Goal: Task Accomplishment & Management: Complete application form

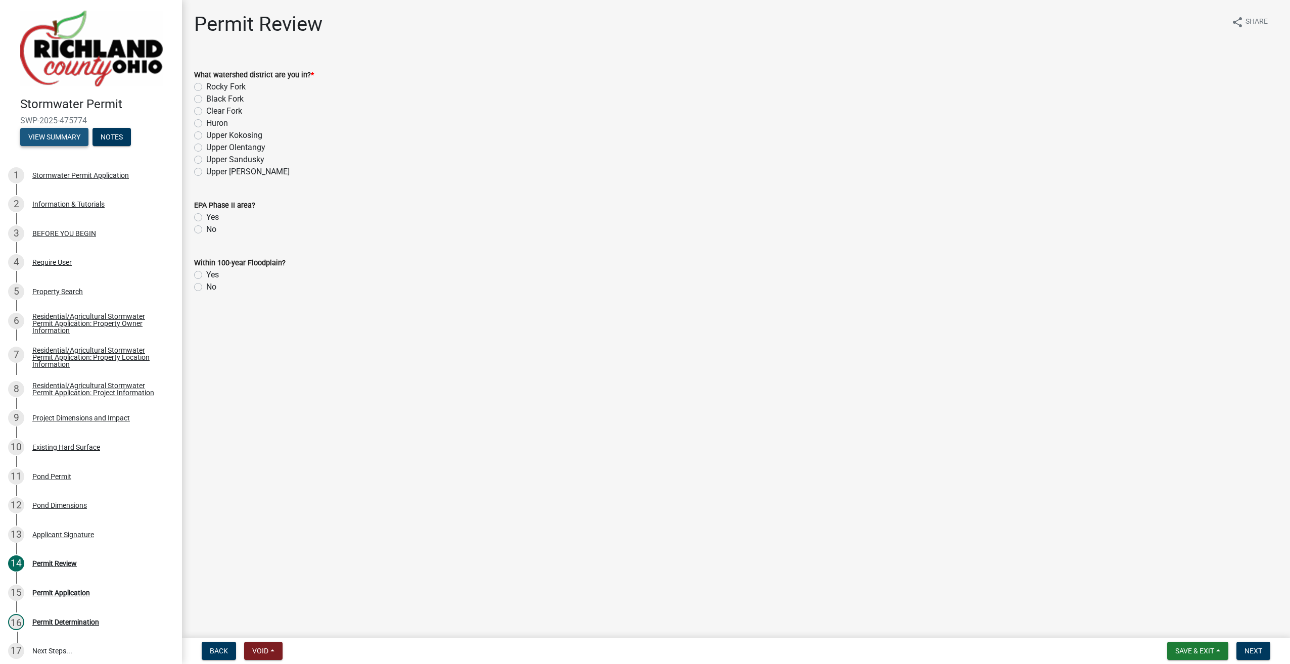
click at [62, 129] on button "View Summary" at bounding box center [54, 137] width 68 height 18
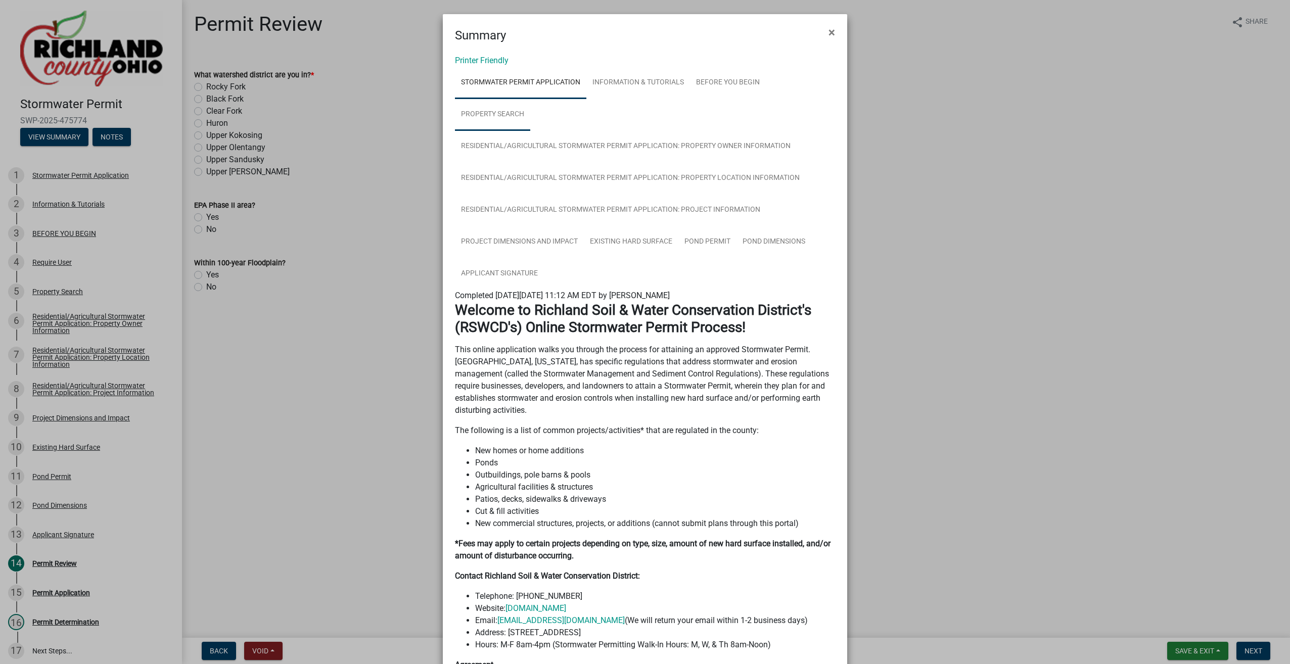
click at [509, 116] on link "Property Search" at bounding box center [492, 115] width 75 height 32
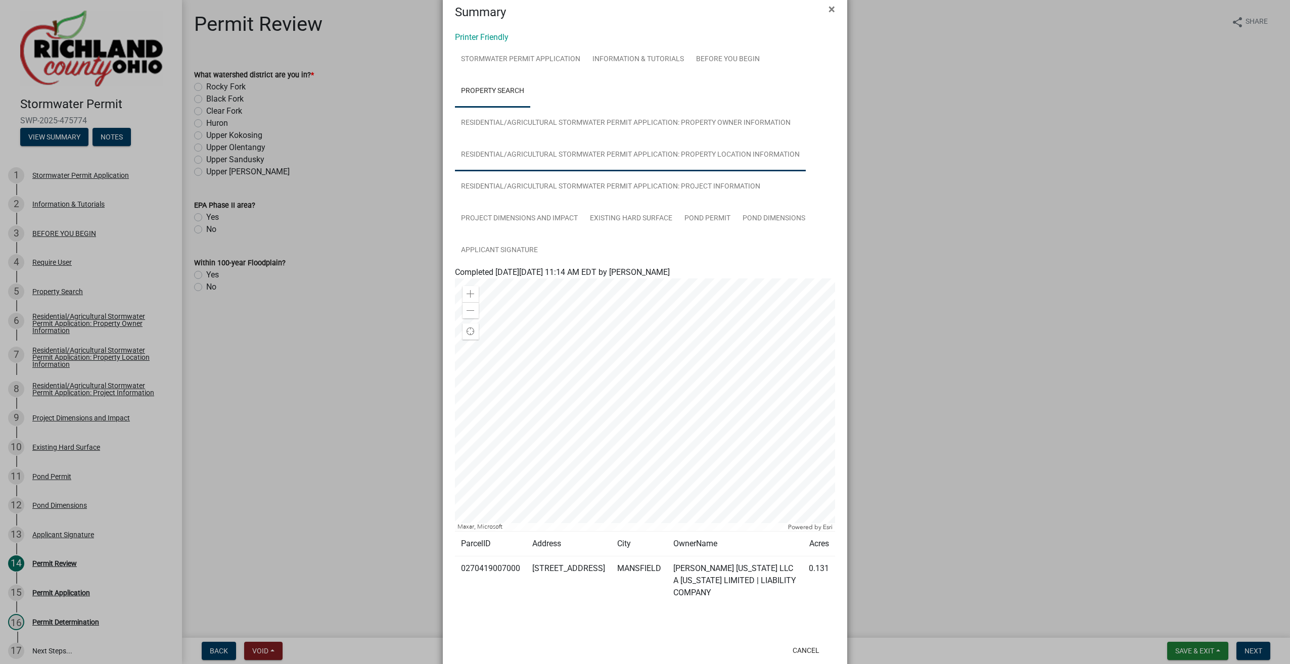
scroll to position [36, 0]
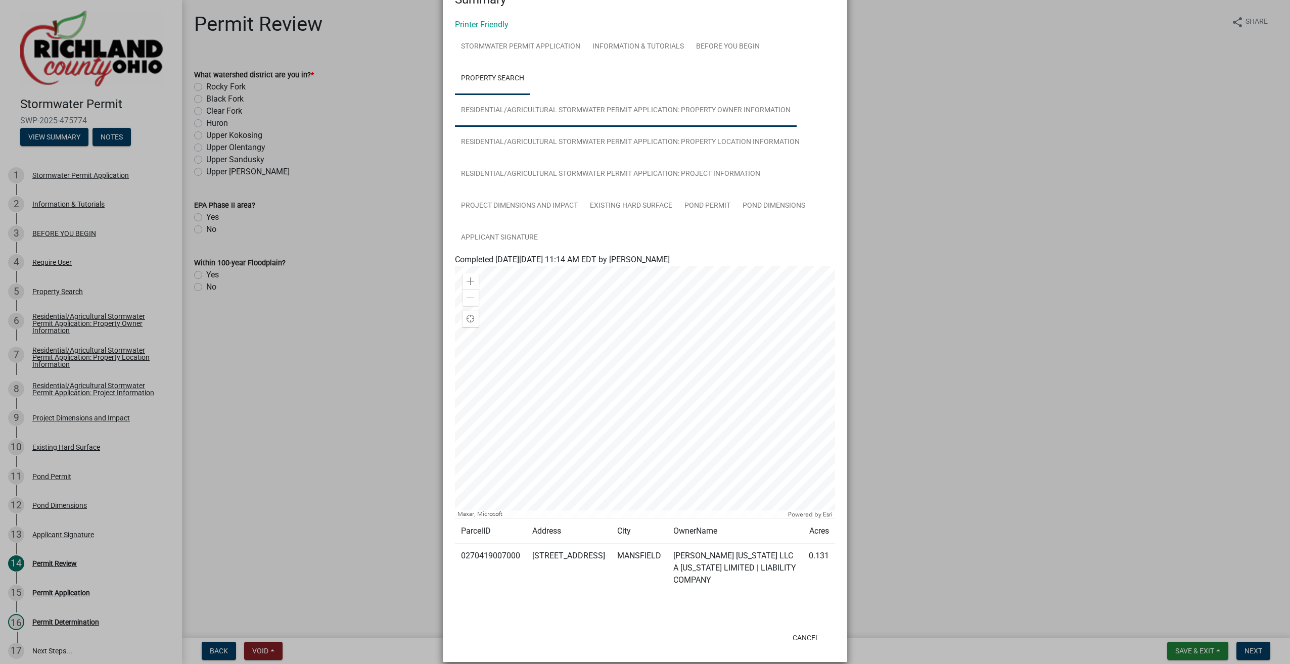
click at [484, 111] on link "Residential/Agricultural Stormwater Permit Application: Property Owner Informat…" at bounding box center [626, 110] width 342 height 32
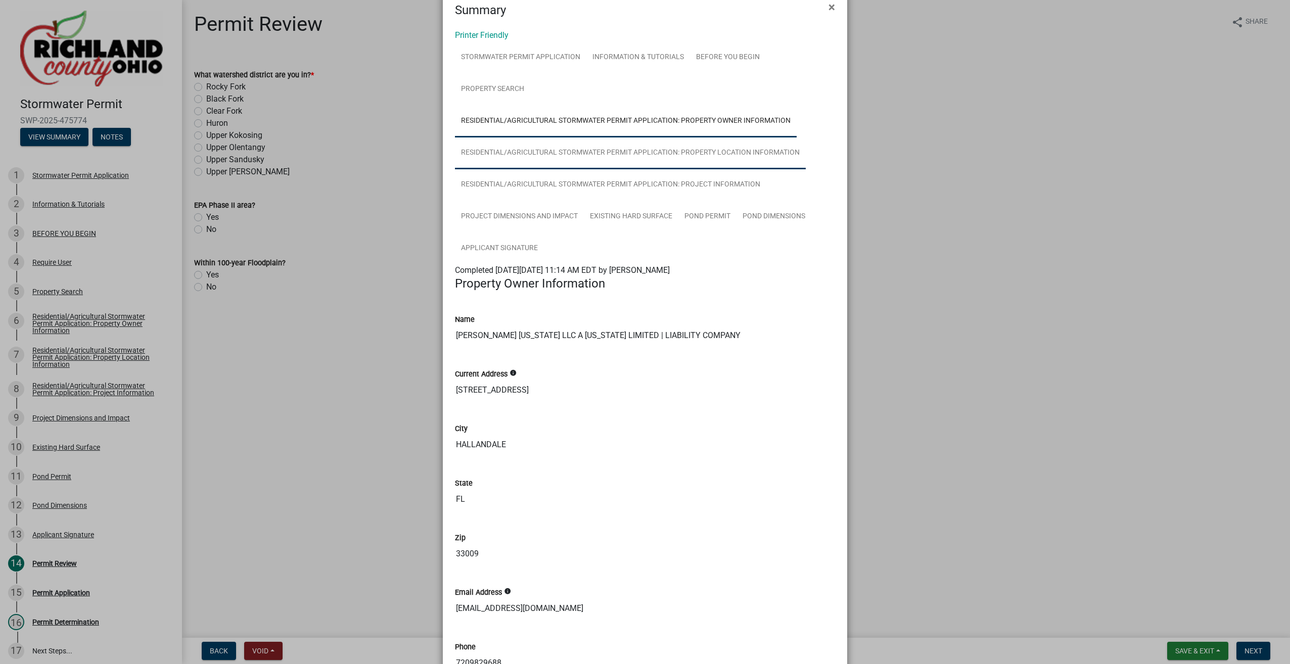
scroll to position [21, 0]
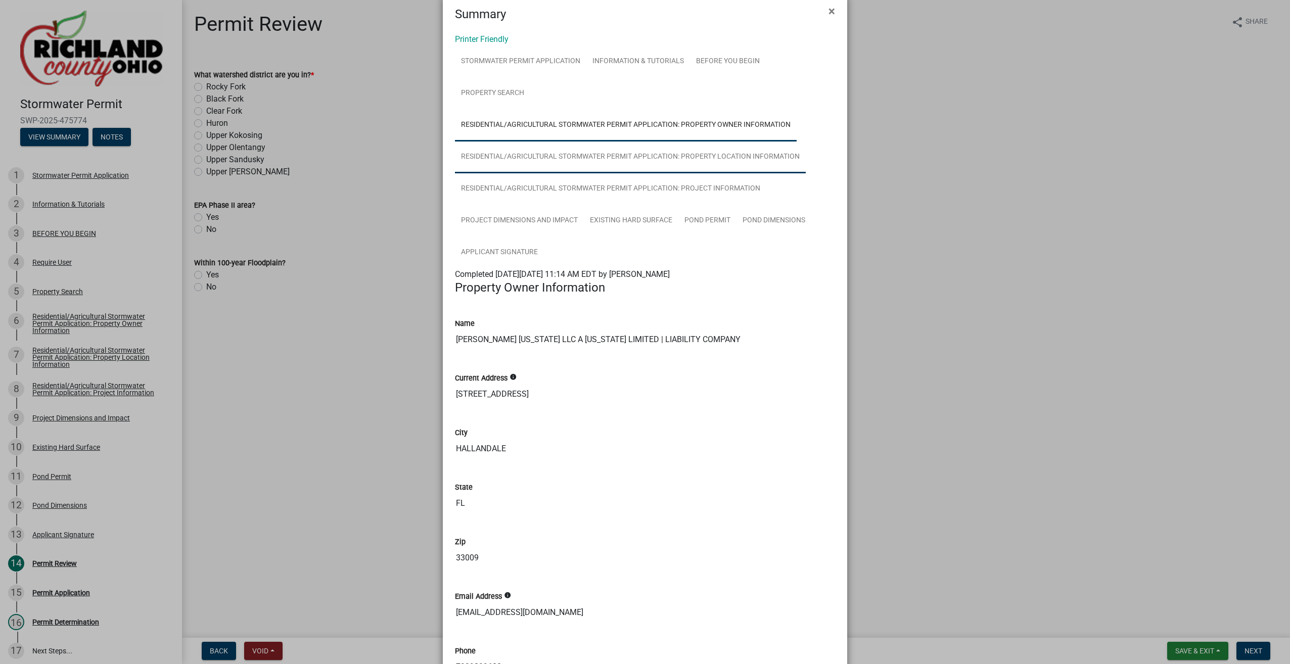
click at [534, 160] on link "Residential/Agricultural Stormwater Permit Application: Property Location Infor…" at bounding box center [630, 157] width 351 height 32
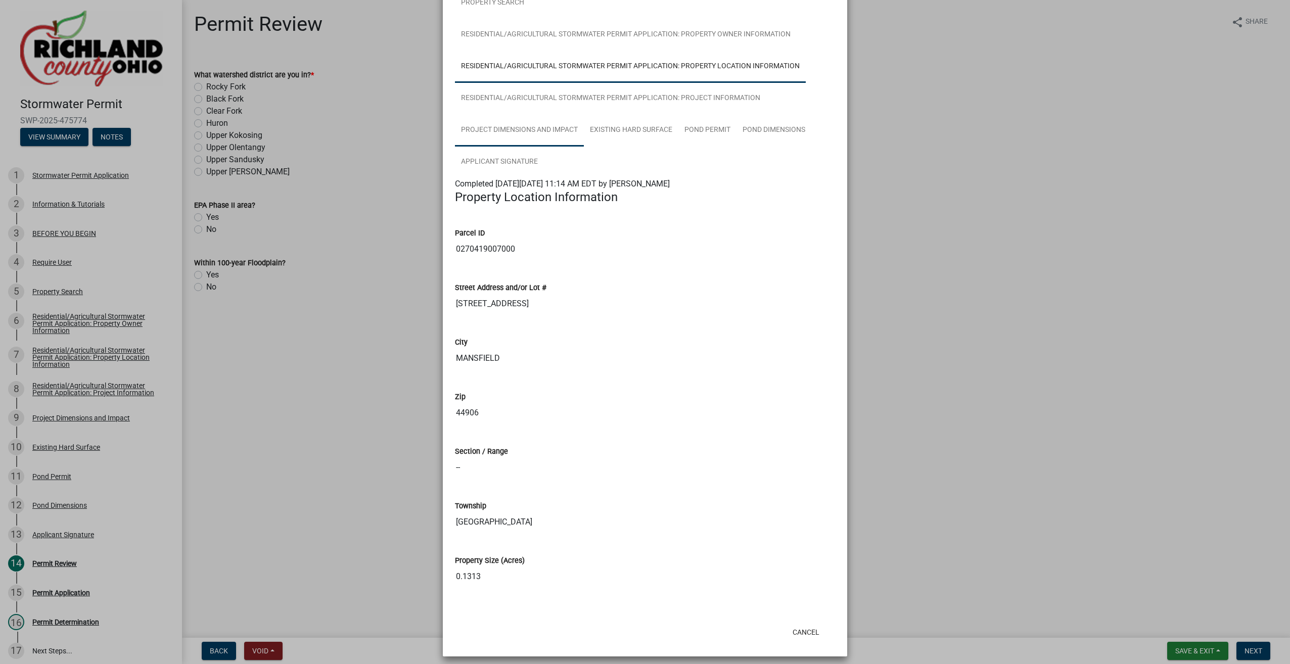
scroll to position [118, 0]
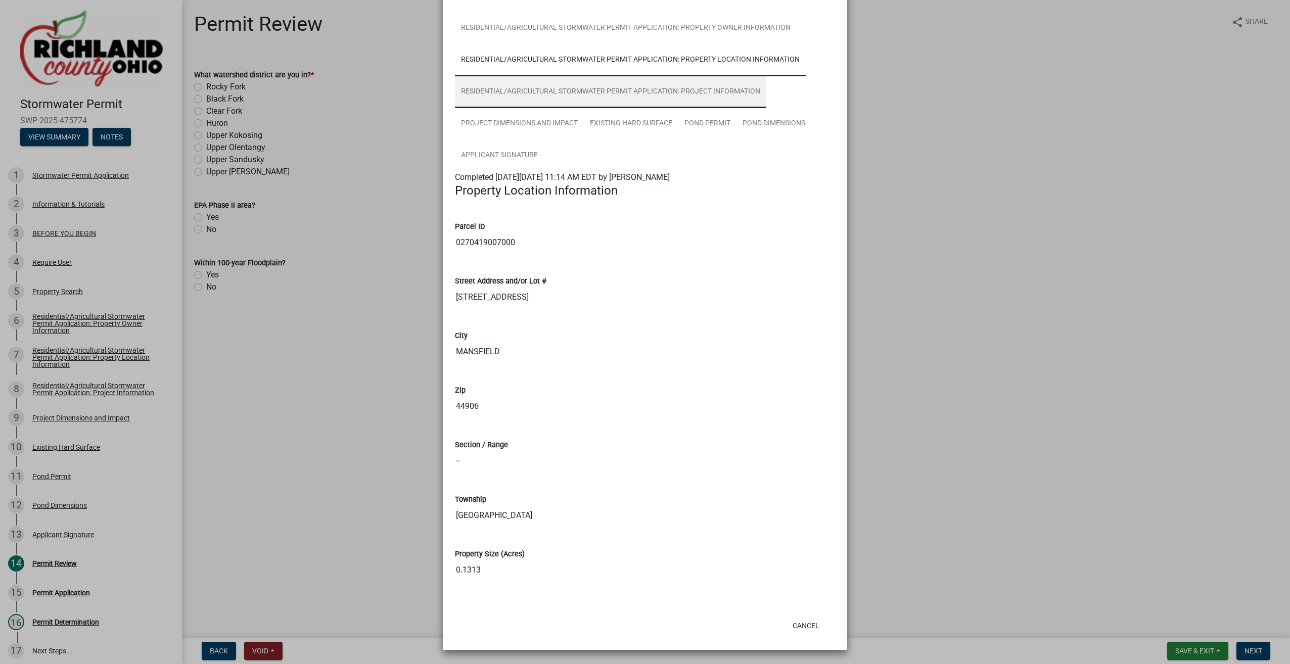
click at [535, 107] on link "Residential/Agricultural Stormwater Permit Application: Project Information" at bounding box center [610, 92] width 311 height 32
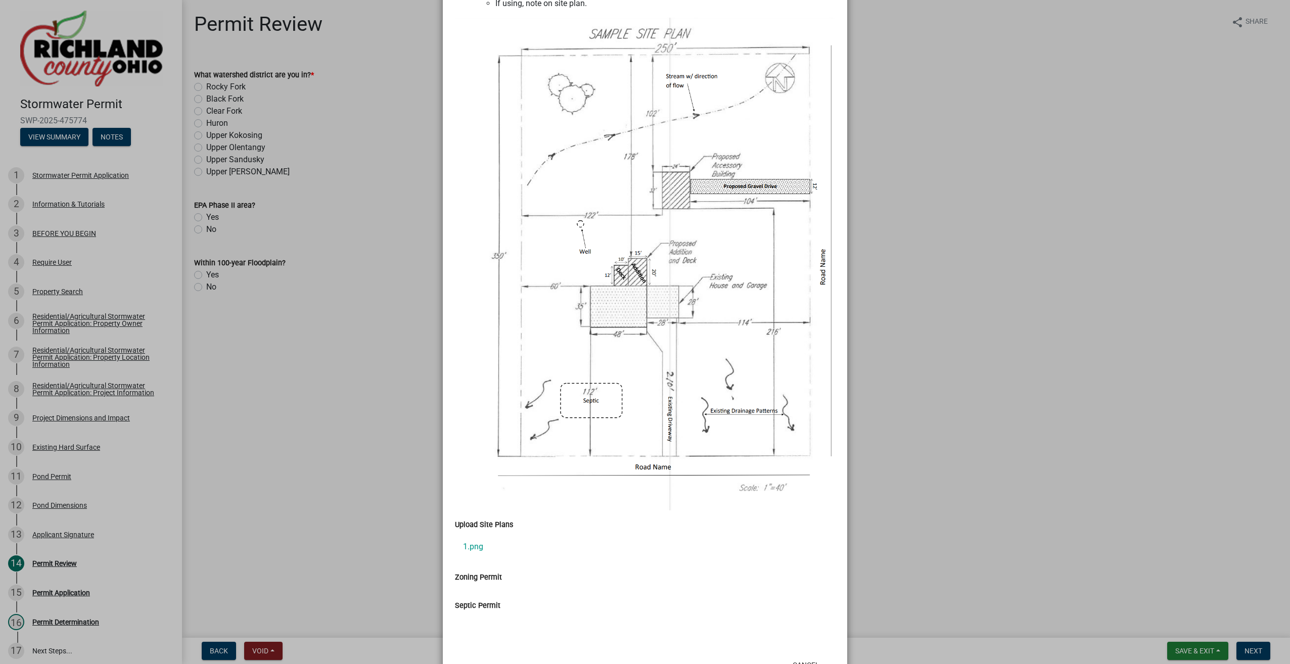
scroll to position [978, 0]
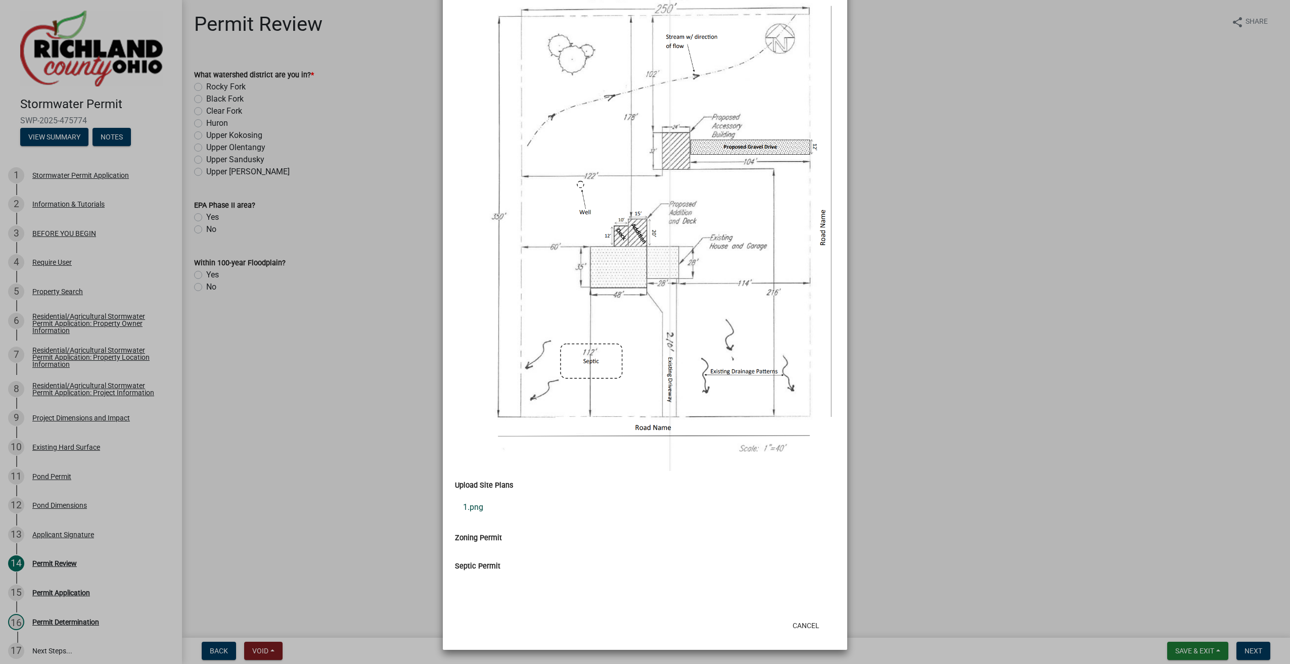
click at [467, 502] on link "1.png" at bounding box center [645, 507] width 380 height 24
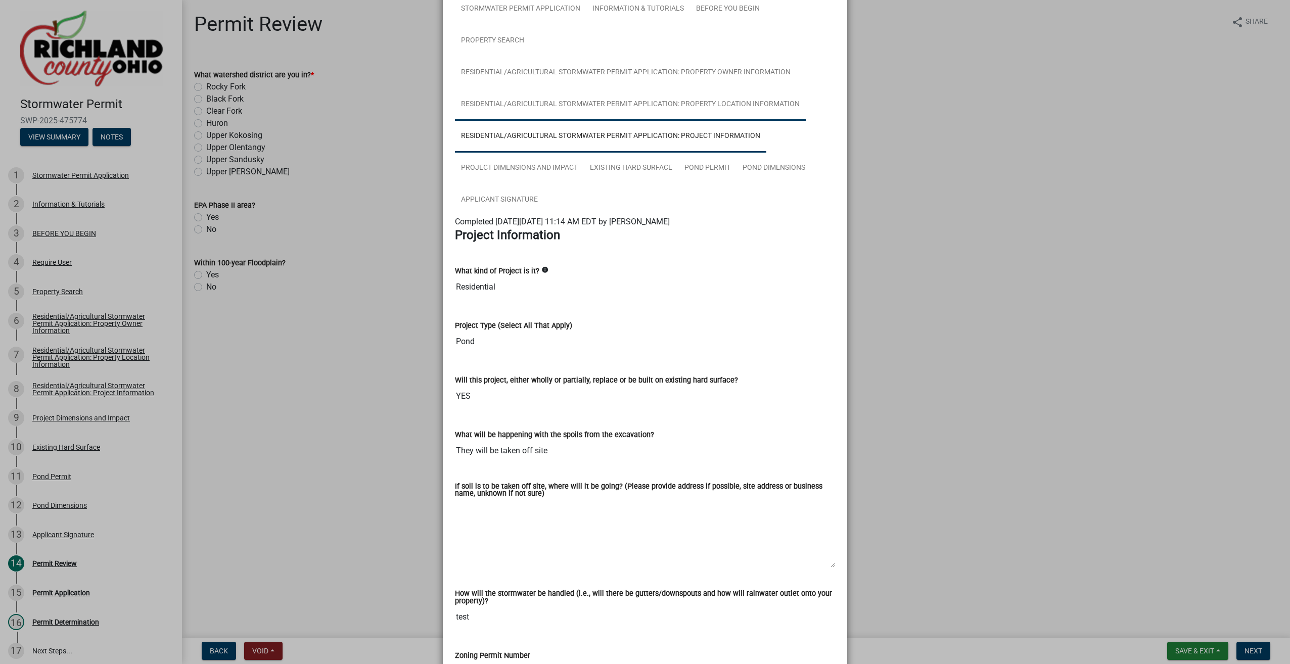
scroll to position [0, 0]
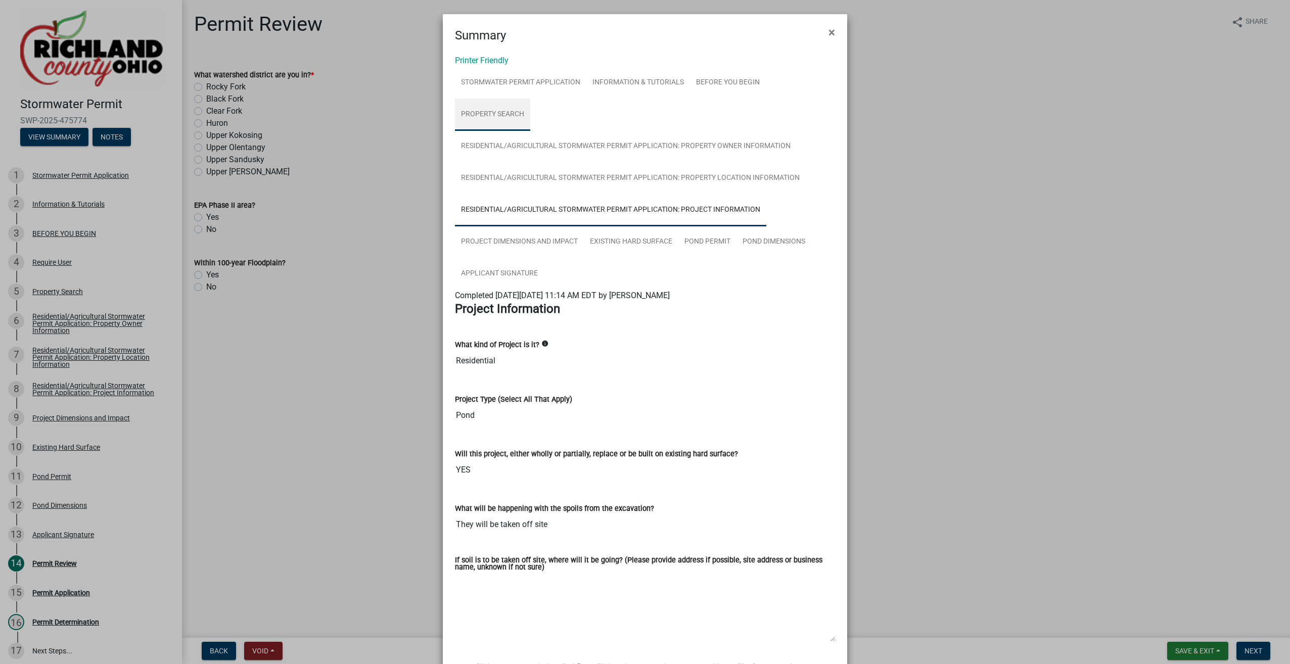
click at [495, 115] on link "Property Search" at bounding box center [492, 115] width 75 height 32
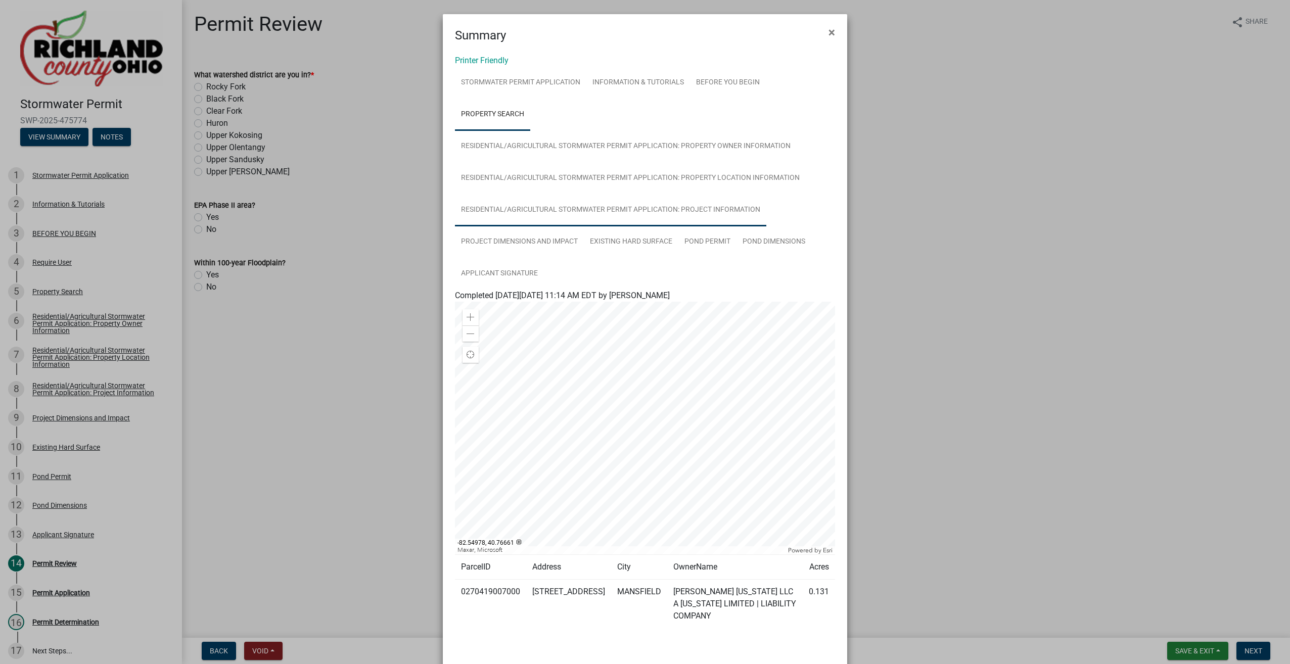
click at [528, 201] on link "Residential/Agricultural Stormwater Permit Application: Project Information" at bounding box center [610, 210] width 311 height 32
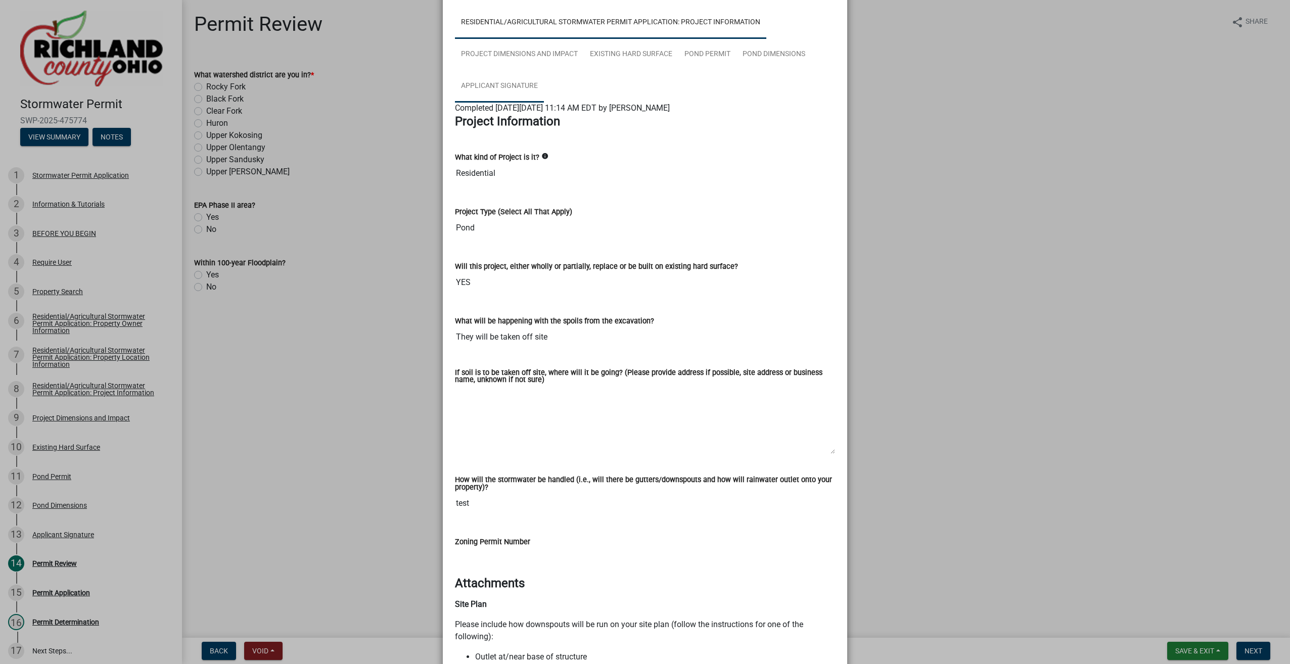
scroll to position [170, 0]
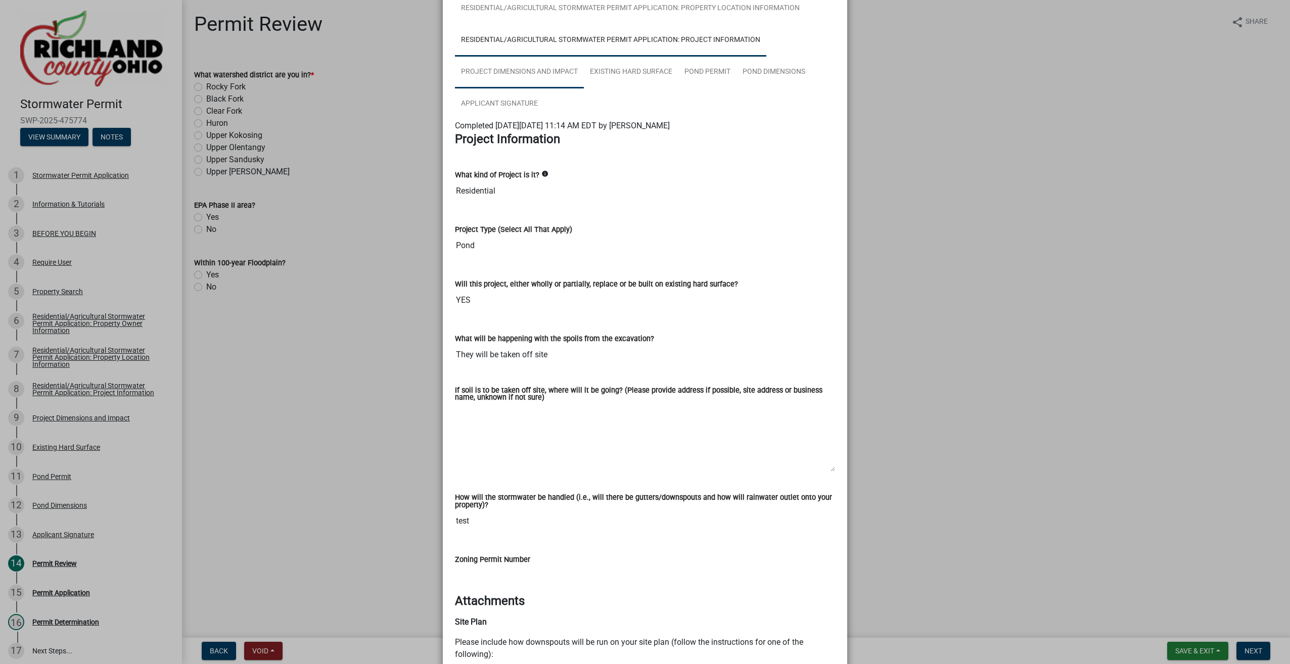
click at [515, 77] on link "Project Dimensions and Impact" at bounding box center [519, 72] width 129 height 32
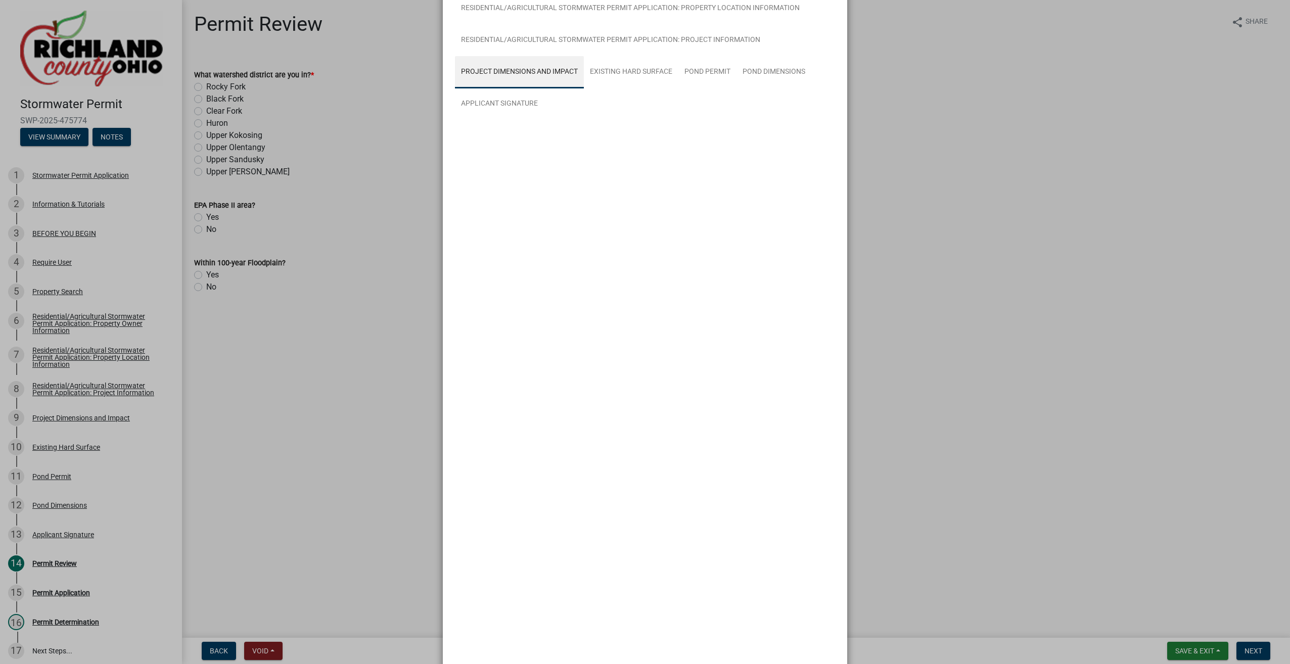
scroll to position [0, 0]
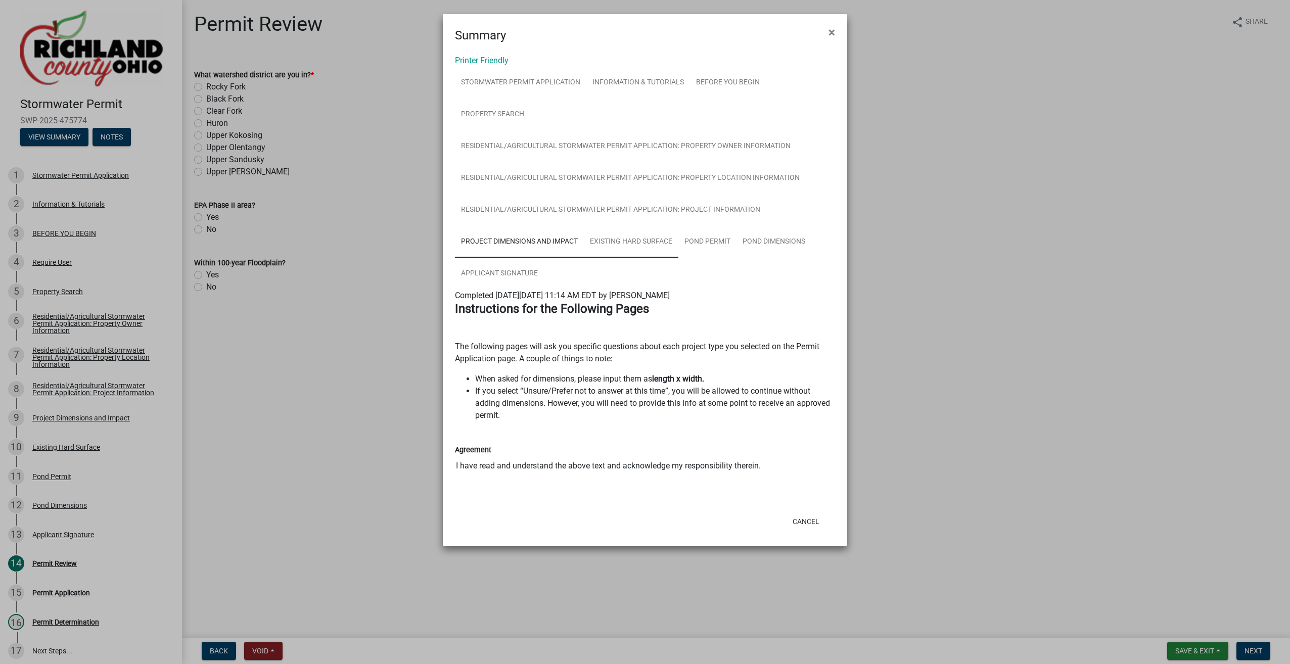
click at [643, 249] on link "Existing Hard Surface" at bounding box center [631, 242] width 94 height 32
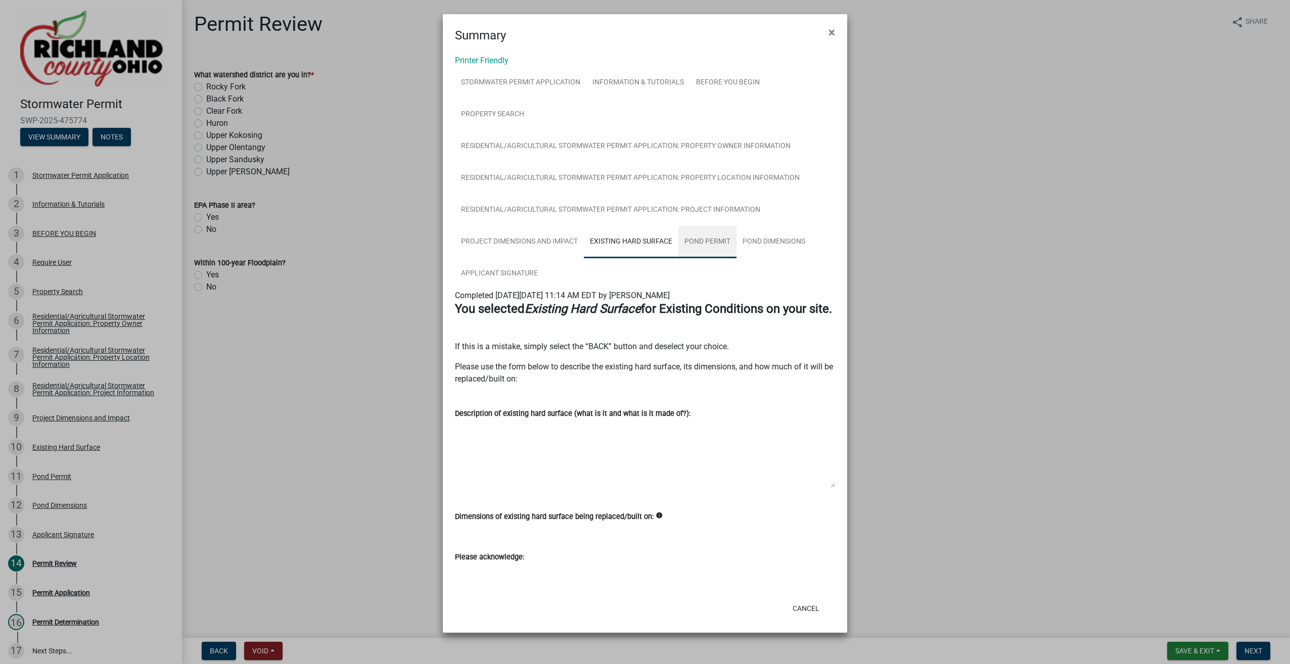
click at [717, 247] on link "Pond Permit" at bounding box center [707, 242] width 58 height 32
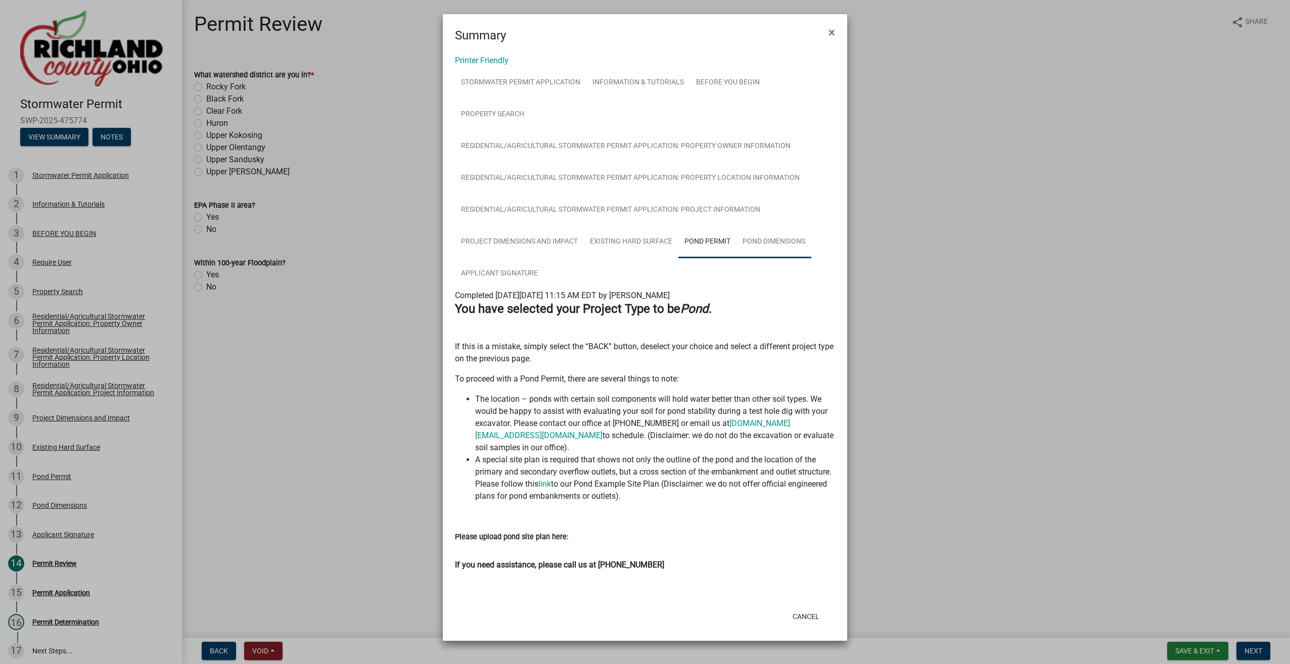
click at [788, 247] on link "Pond Dimensions" at bounding box center [773, 242] width 75 height 32
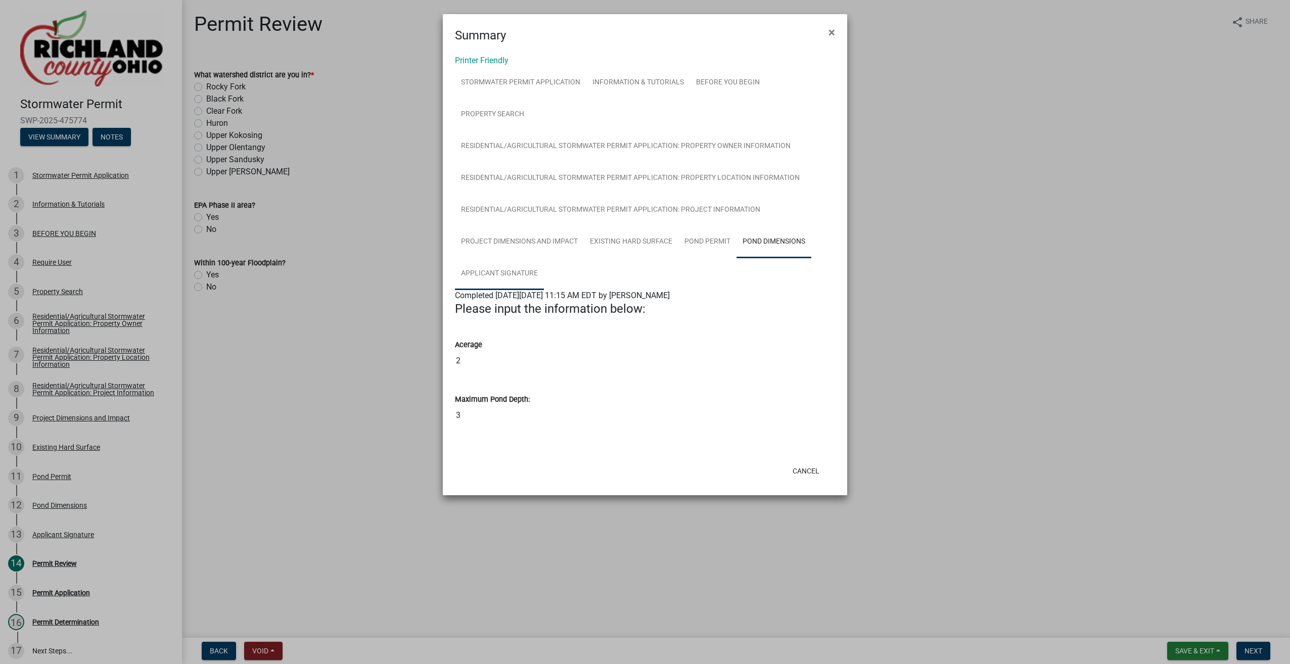
click at [497, 267] on link "Applicant Signature" at bounding box center [499, 274] width 89 height 32
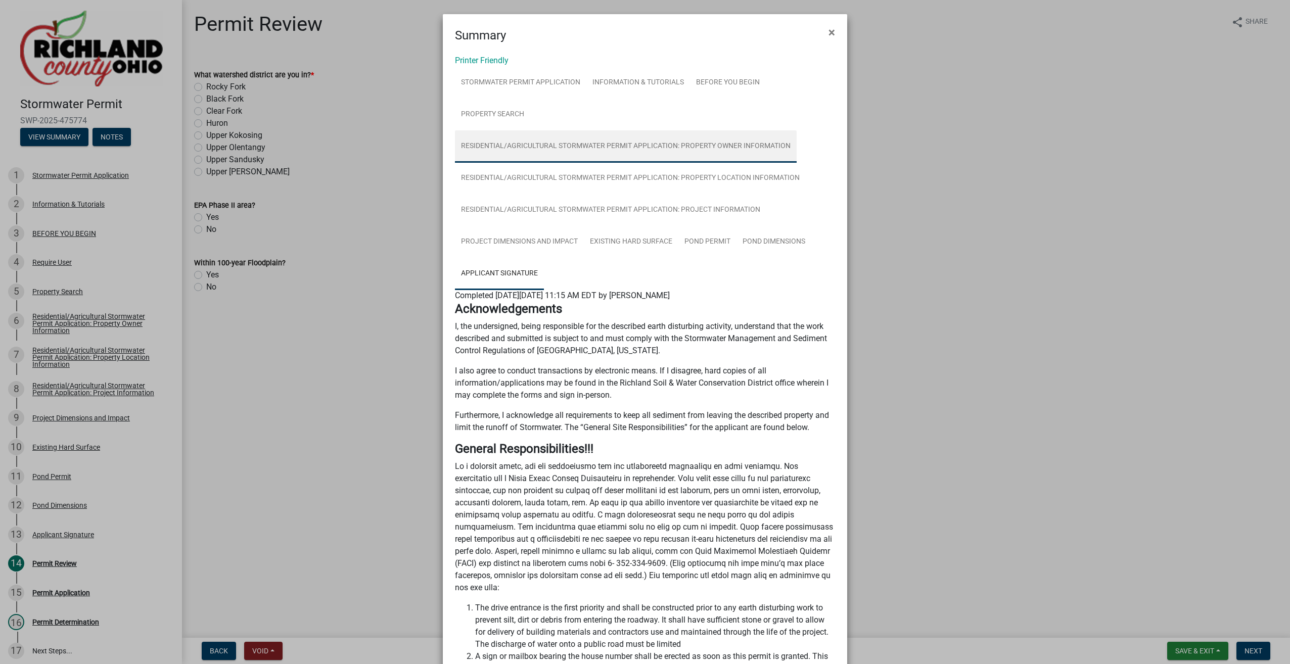
click at [509, 131] on link "Residential/Agricultural Stormwater Permit Application: Property Owner Informat…" at bounding box center [626, 146] width 342 height 32
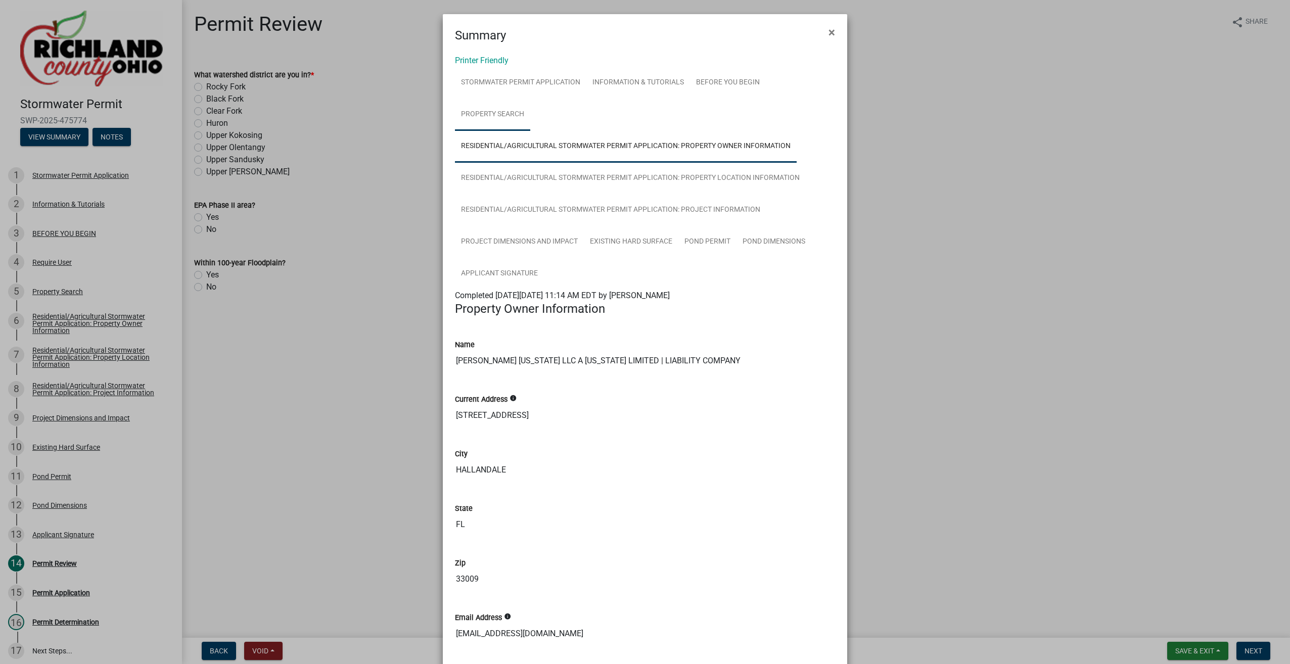
click at [494, 119] on link "Property Search" at bounding box center [492, 115] width 75 height 32
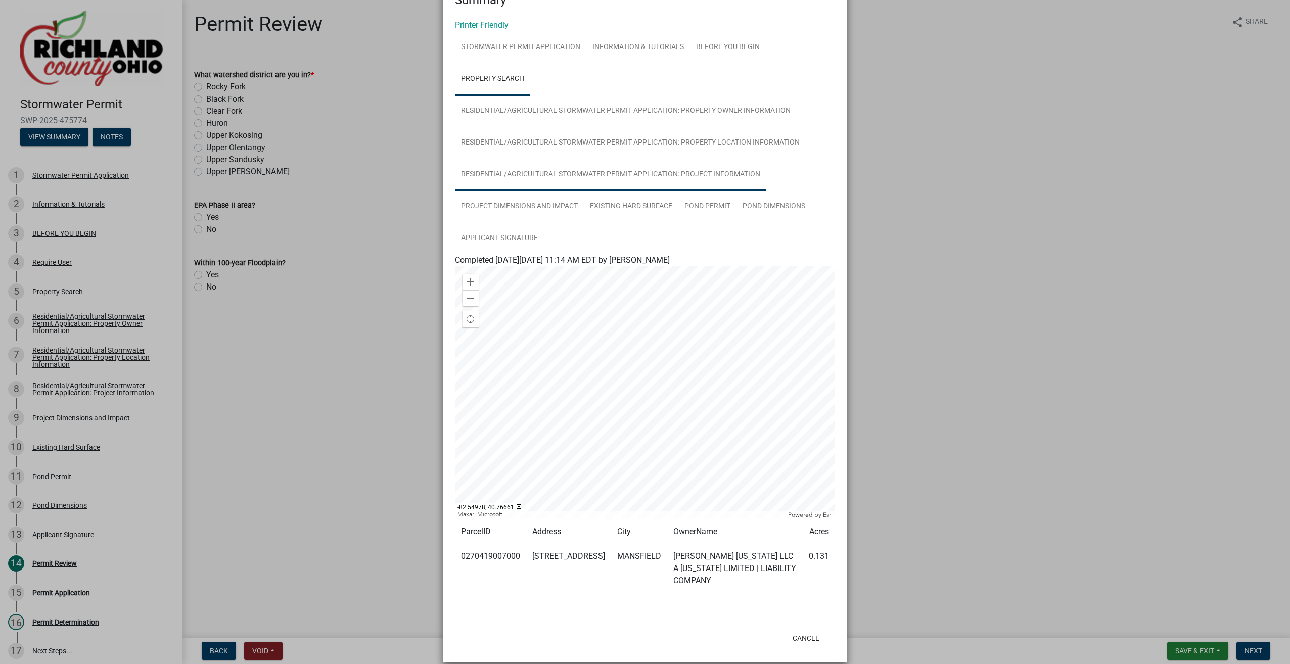
scroll to position [36, 0]
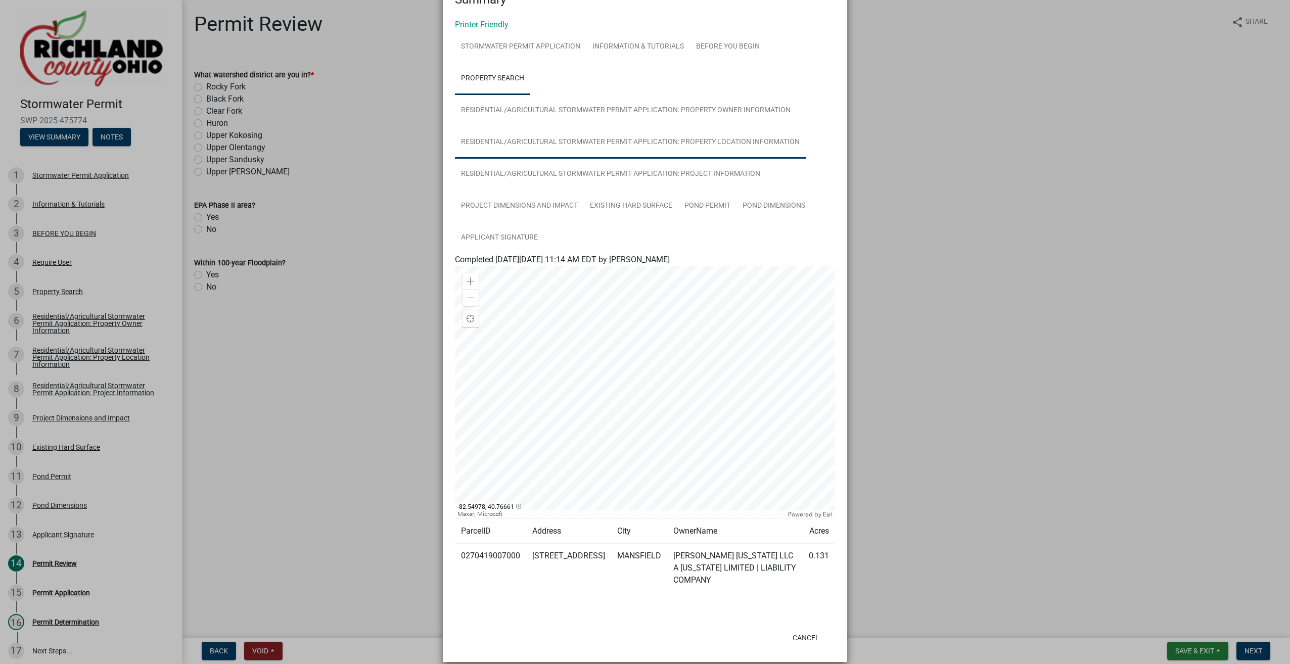
click at [508, 145] on link "Residential/Agricultural Stormwater Permit Application: Property Location Infor…" at bounding box center [630, 142] width 351 height 32
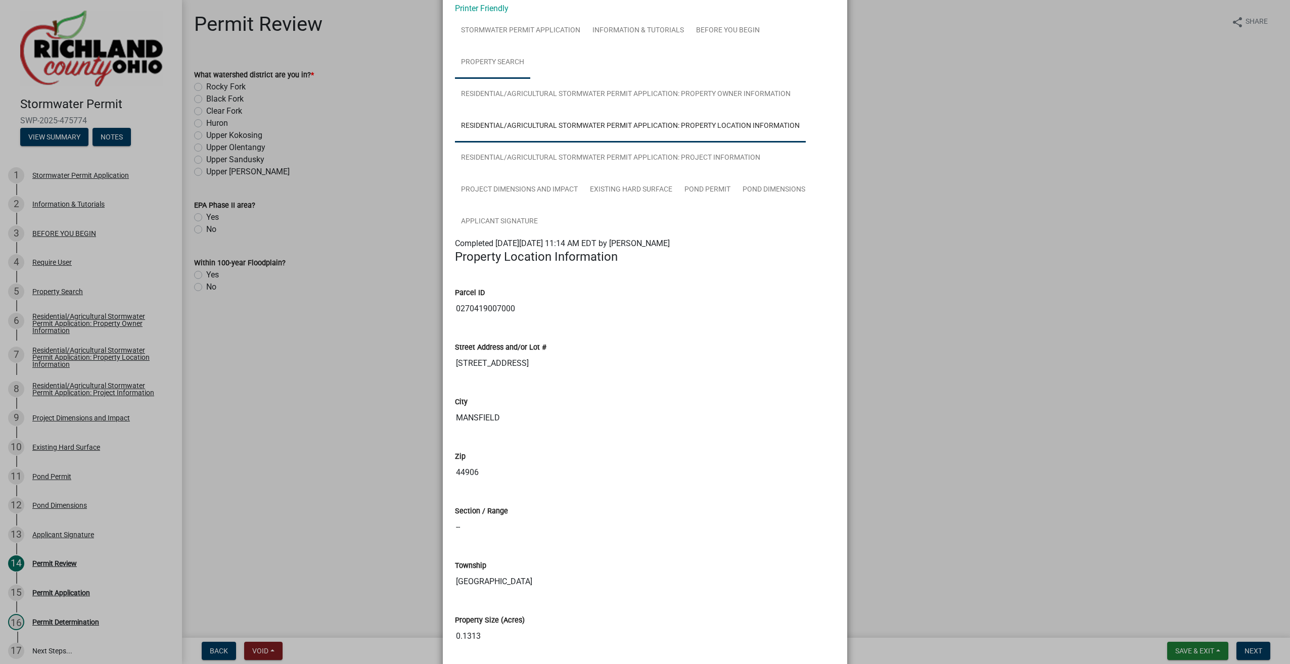
scroll to position [0, 0]
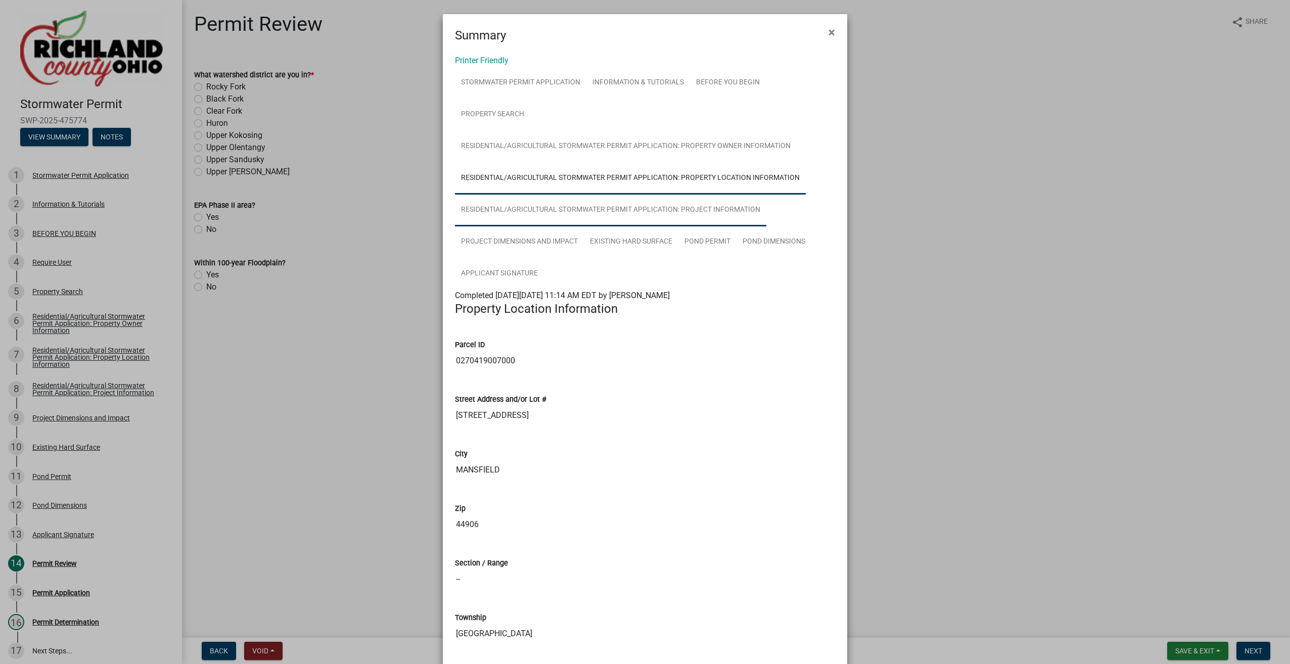
click at [521, 209] on link "Residential/Agricultural Stormwater Permit Application: Project Information" at bounding box center [610, 210] width 311 height 32
